Goal: Transaction & Acquisition: Purchase product/service

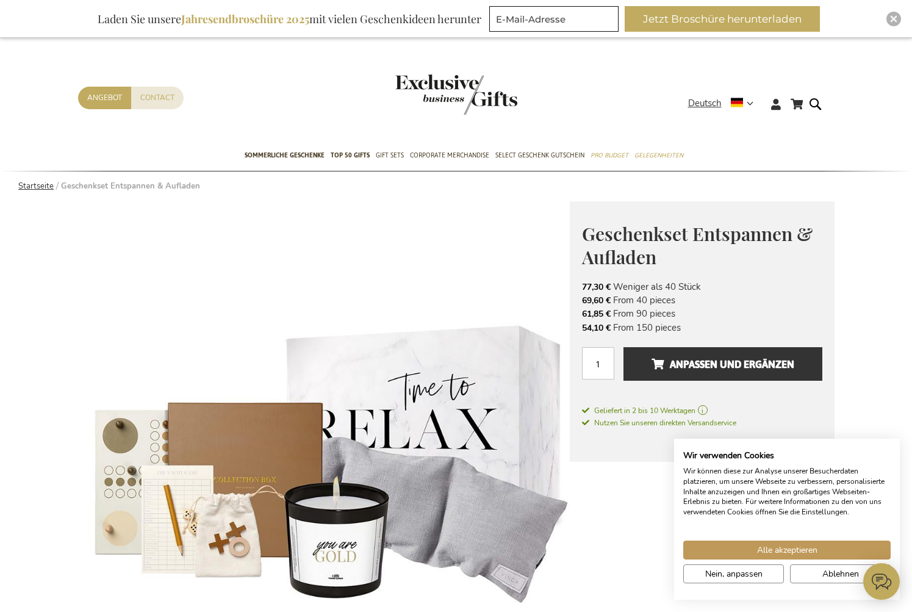
click at [39, 188] on link "Startseite" at bounding box center [35, 186] width 35 height 11
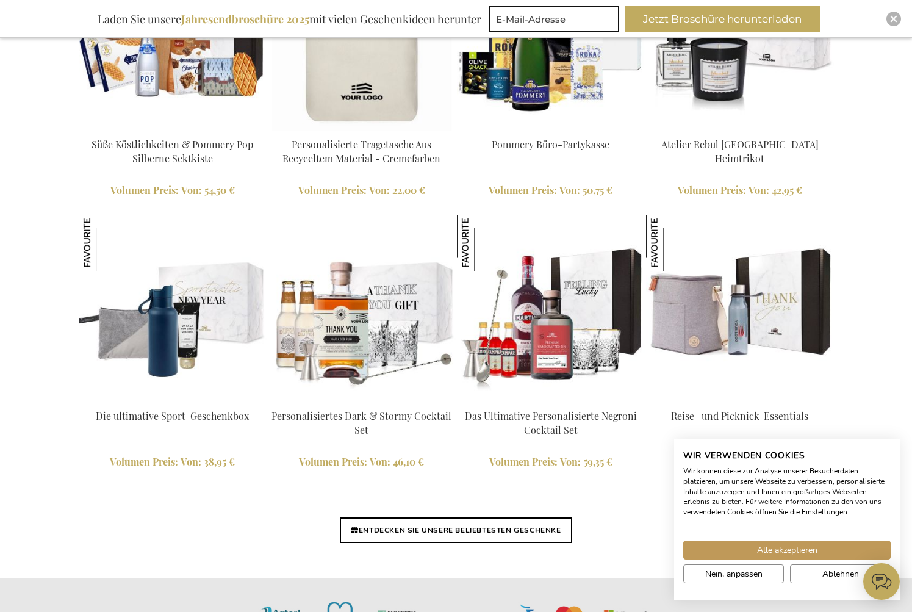
scroll to position [2845, 0]
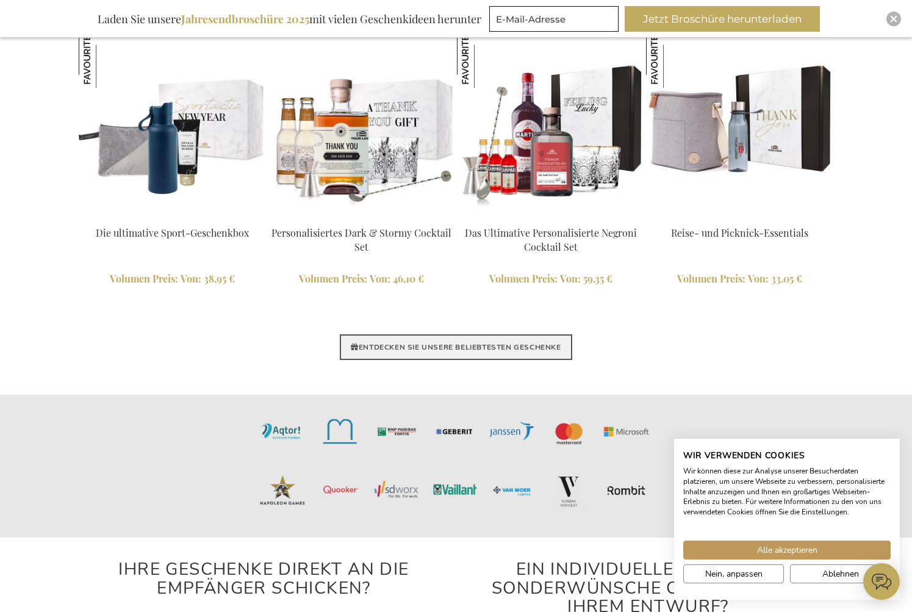
click at [442, 349] on link "ENTDECKEN SIE UNSERE BELIEBTESTEN GESCHENKE" at bounding box center [456, 347] width 232 height 26
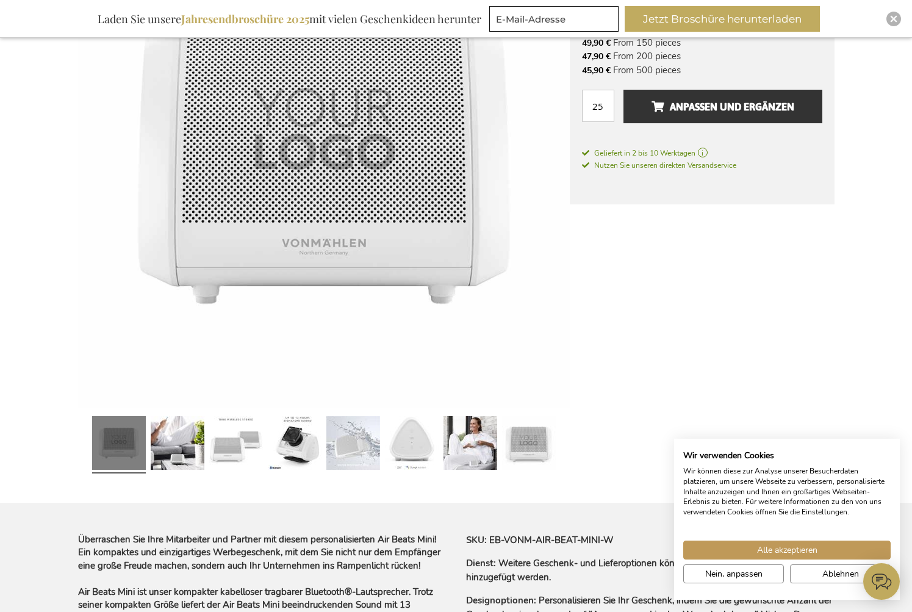
scroll to position [122, 0]
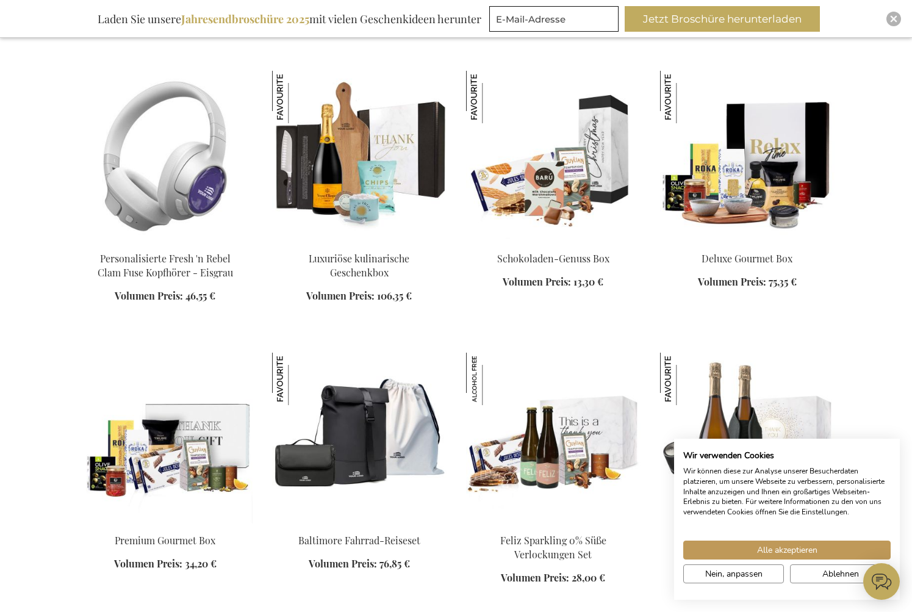
scroll to position [1220, 0]
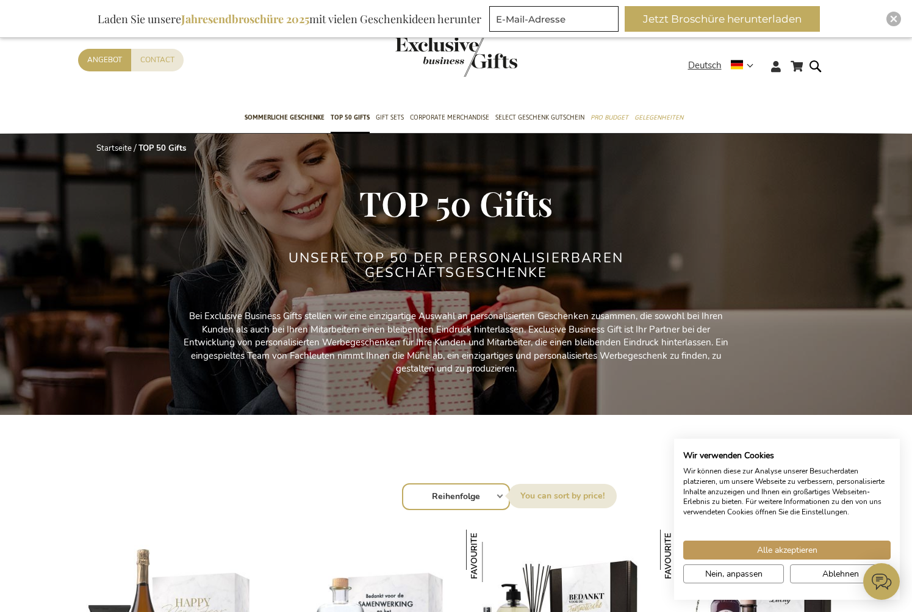
click at [479, 493] on select "Reihenfolge Best Sellers Am meisten angesehen Neu Biggest Saving Price: low to …" at bounding box center [456, 496] width 108 height 27
select select "price_asc"
click at [402, 483] on select "Reihenfolge Best Sellers Am meisten angesehen Neu Biggest Saving Price: low to …" at bounding box center [456, 496] width 108 height 27
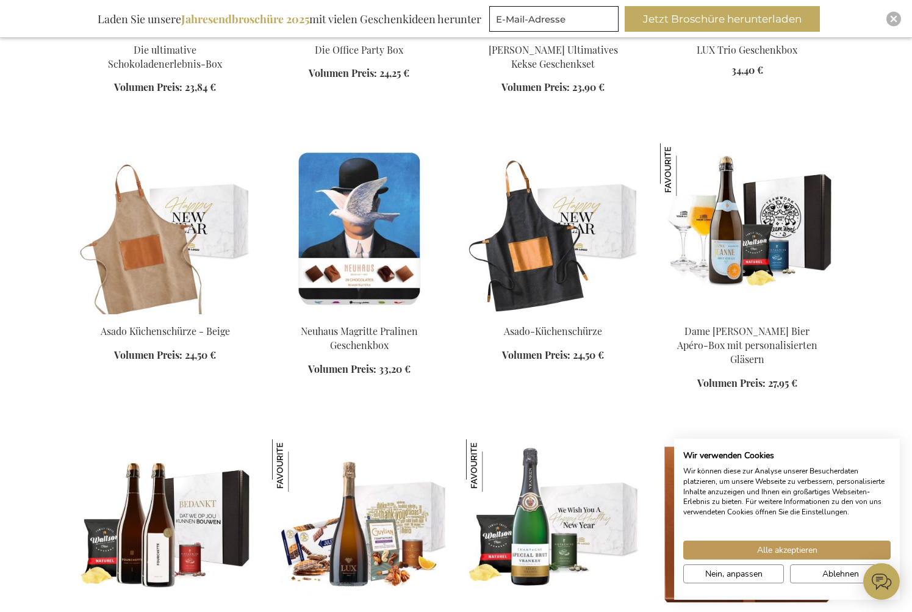
scroll to position [2256, 0]
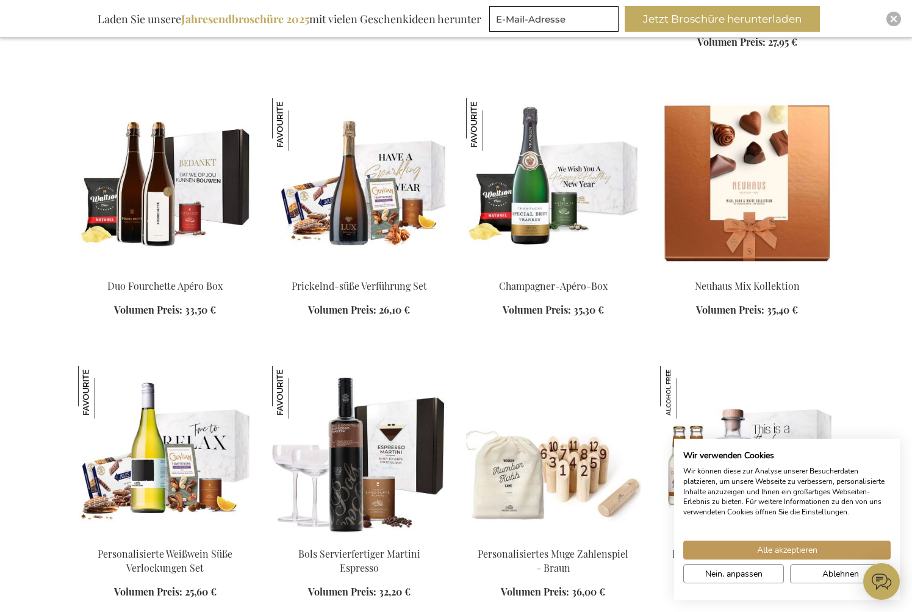
scroll to position [2744, 0]
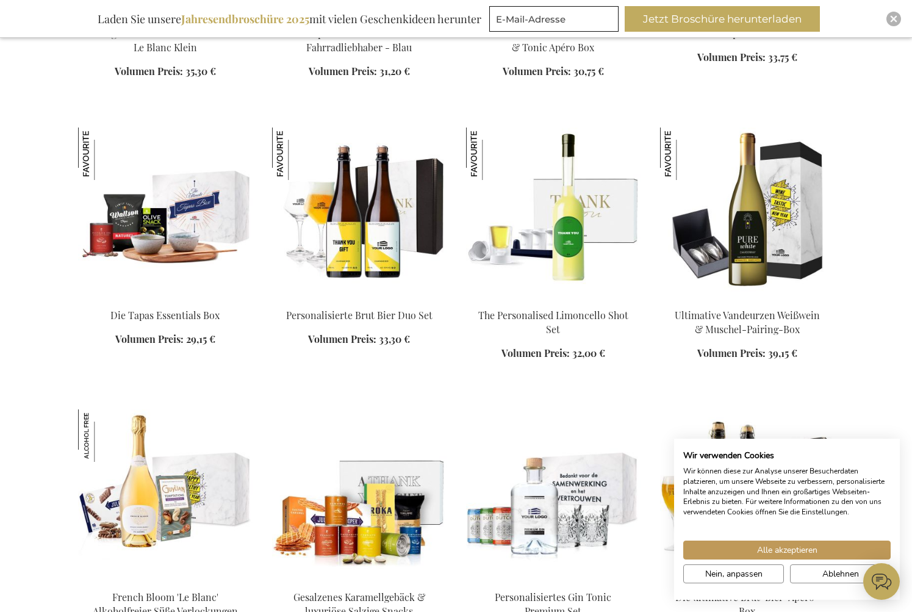
scroll to position [4269, 0]
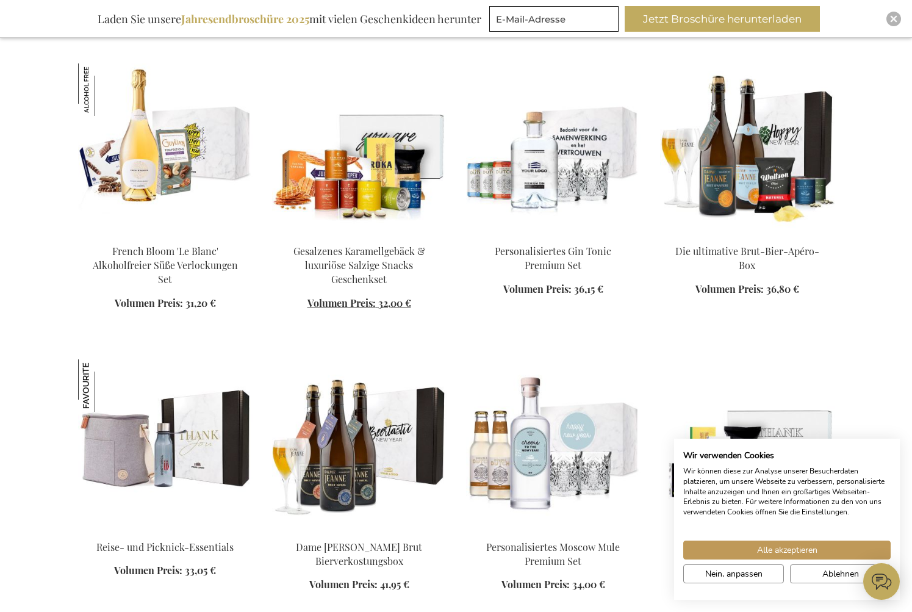
scroll to position [4269, 0]
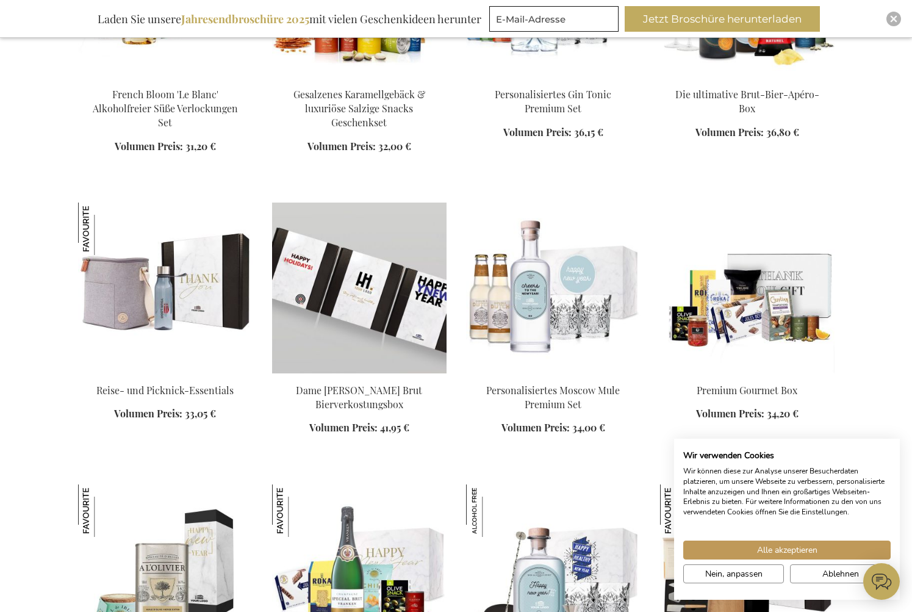
scroll to position [4635, 0]
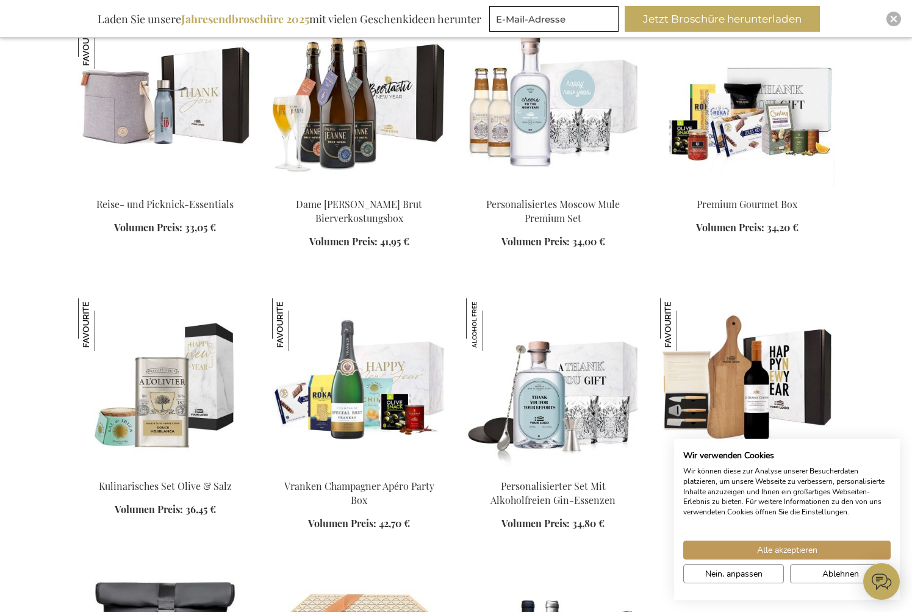
scroll to position [4939, 0]
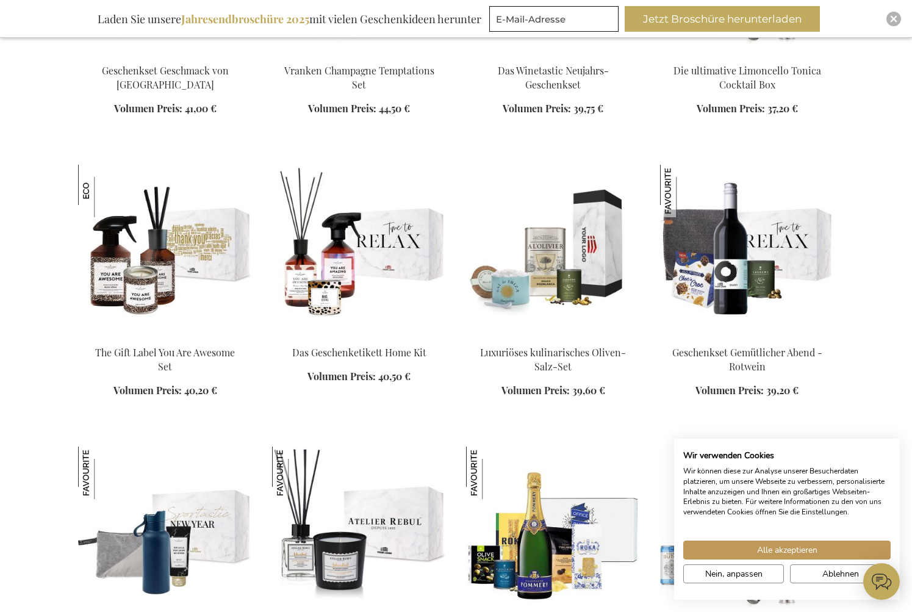
scroll to position [5854, 0]
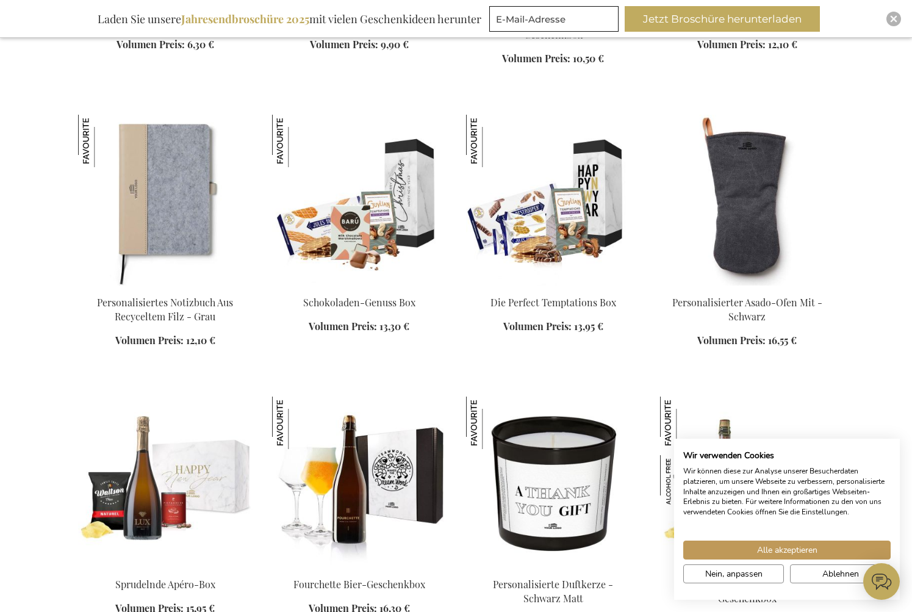
scroll to position [732, 0]
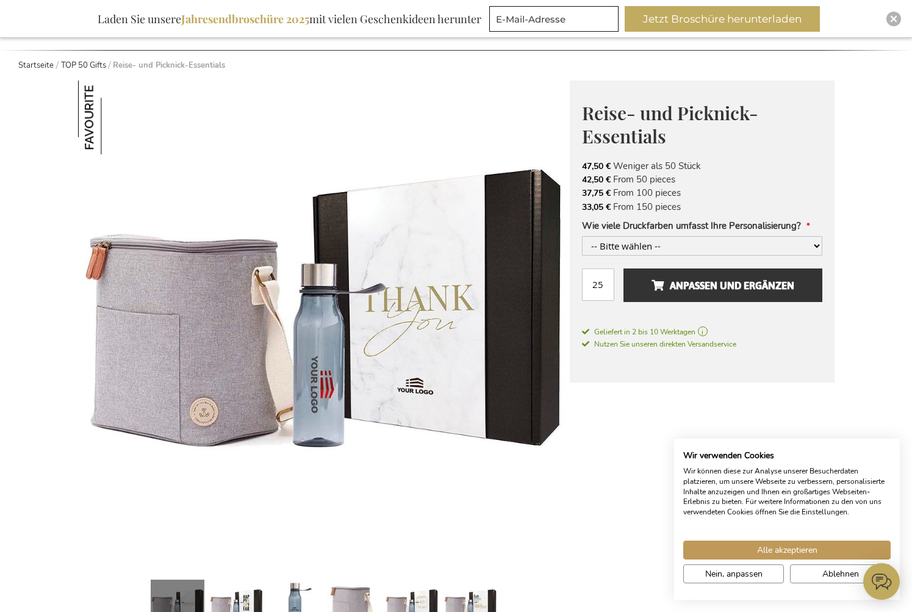
scroll to position [122, 0]
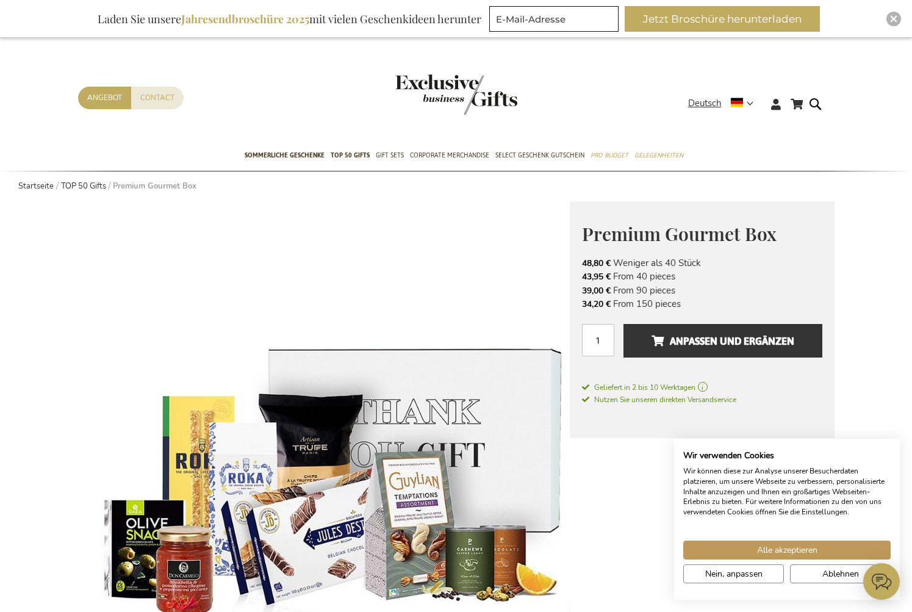
scroll to position [122, 0]
